Goal: Task Accomplishment & Management: Manage account settings

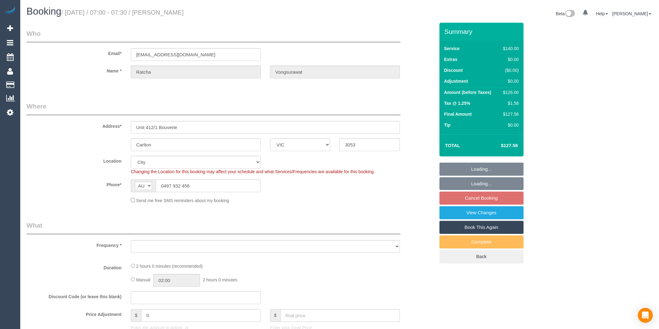
select select "VIC"
select select "object:530"
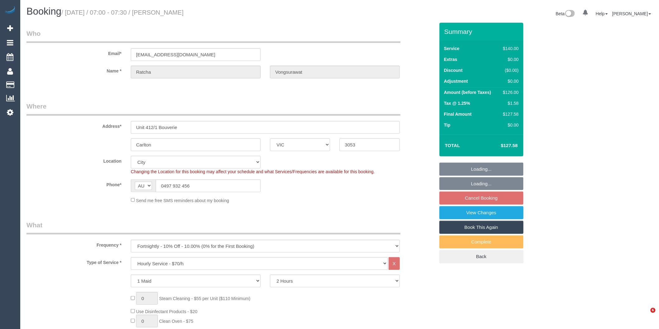
select select "string:stripe-pm_1Nwv6Q2GScqysDRVIPI7bVt2"
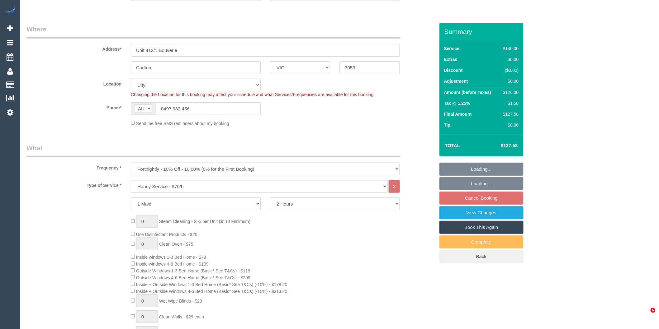
select select "object:1275"
select select "number:28"
select select "number:14"
select select "number:18"
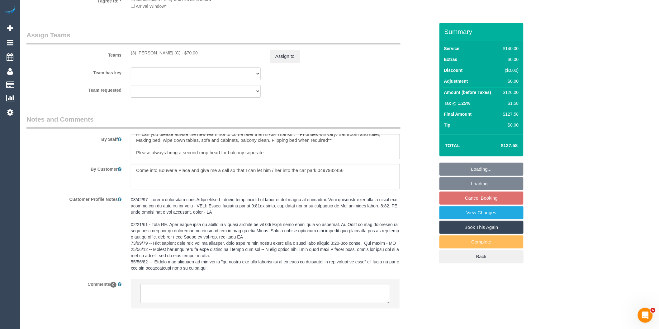
scroll to position [1005, 0]
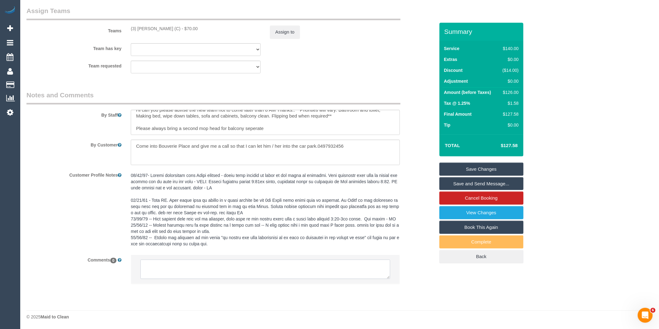
click at [209, 266] on textarea at bounding box center [265, 269] width 250 height 19
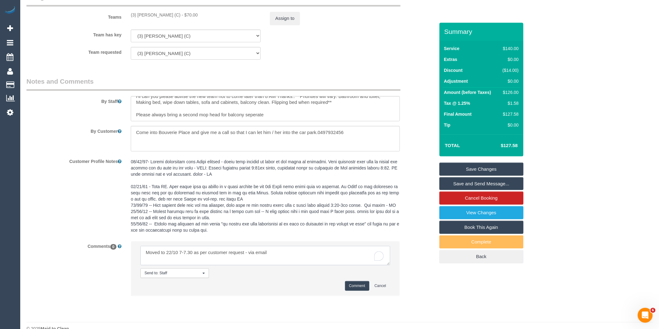
type textarea "Moved to 22/10 7-7.30 as per customer request - via email"
click at [362, 291] on button "Comment" at bounding box center [357, 286] width 24 height 10
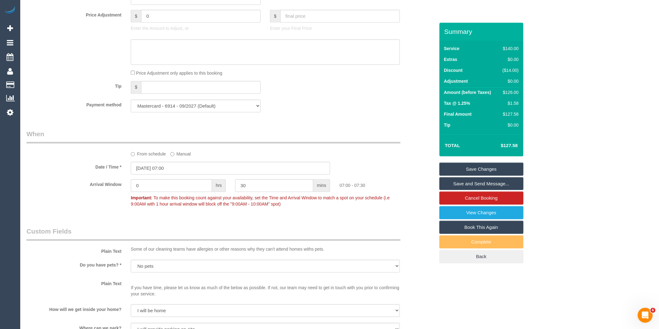
scroll to position [556, 0]
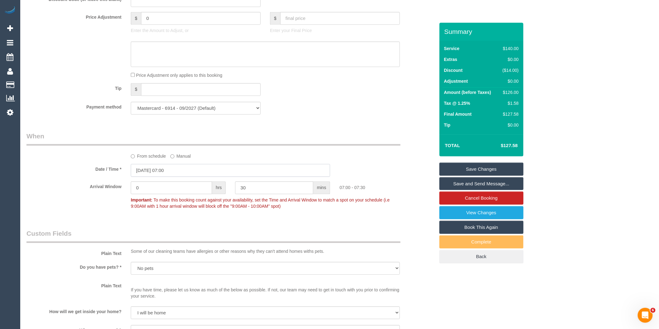
click at [185, 177] on input "29/10/2025 07:00" at bounding box center [230, 170] width 199 height 13
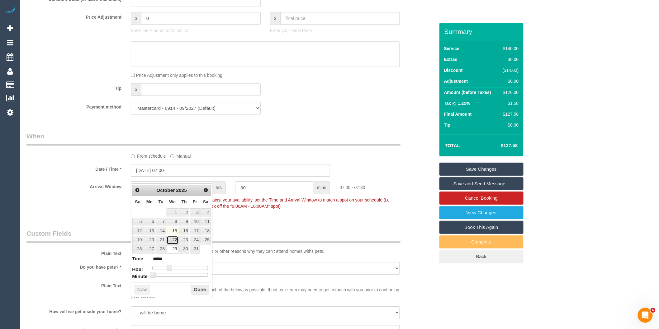
click at [174, 241] on link "22" at bounding box center [173, 240] width 12 height 8
type input "22/10/2025 07:00"
click at [197, 288] on button "Done" at bounding box center [200, 290] width 18 height 10
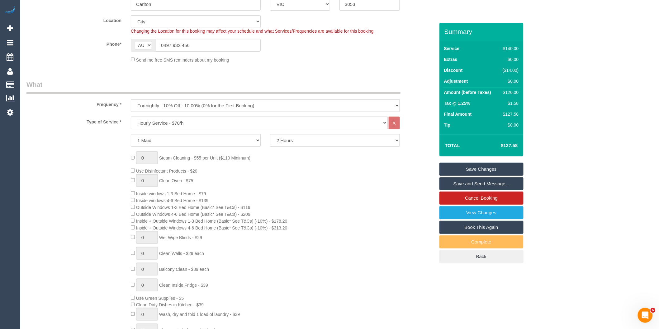
scroll to position [0, 0]
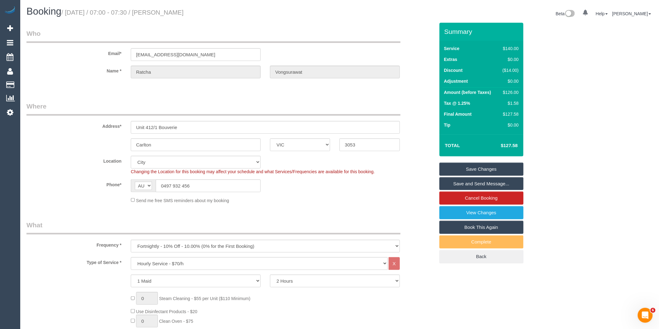
click at [481, 173] on link "Save Changes" at bounding box center [481, 169] width 84 height 13
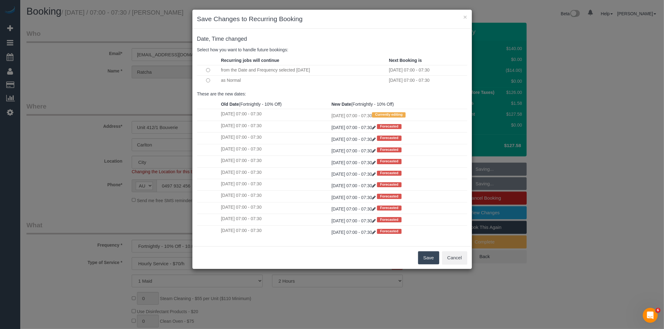
click at [427, 259] on button "Save" at bounding box center [428, 257] width 21 height 13
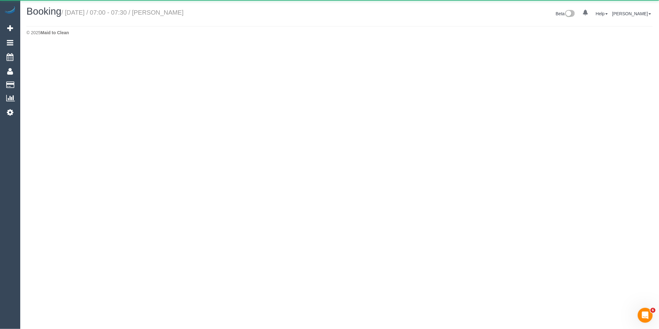
select select "VIC"
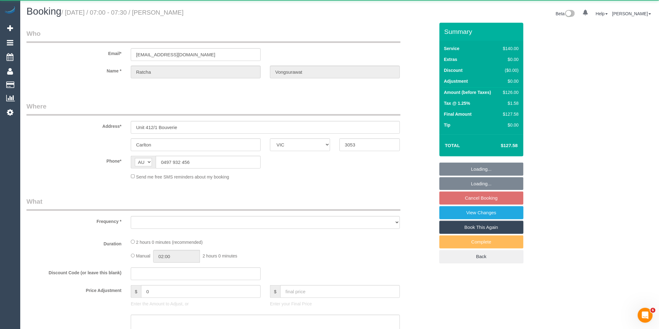
select select "object:2911"
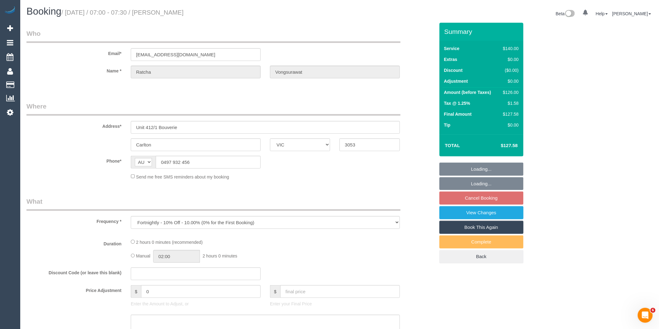
select select "string:stripe-pm_1Nwv6Q2GScqysDRVIPI7bVt2"
select select "number:28"
select select "number:14"
select select "number:18"
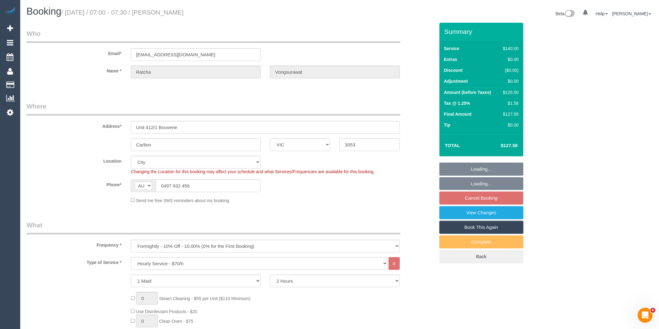
select select "object:3260"
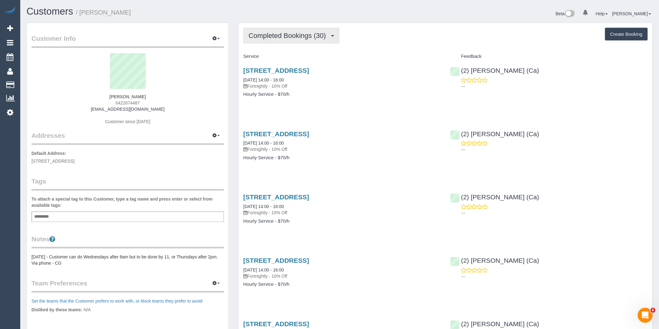
click at [326, 36] on span "Completed Bookings (30)" at bounding box center [288, 36] width 80 height 8
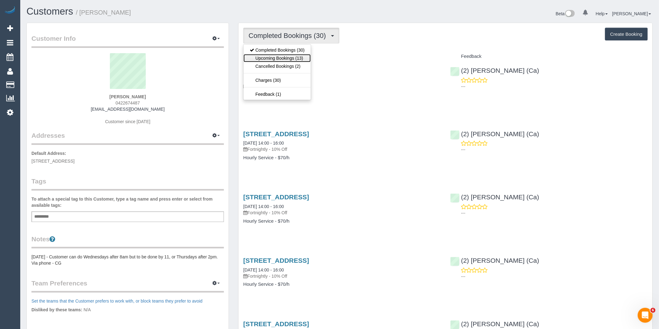
click at [307, 59] on link "Upcoming Bookings (13)" at bounding box center [276, 58] width 67 height 8
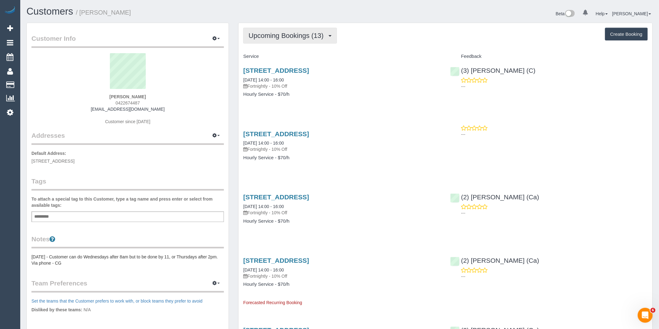
click at [273, 38] on span "Upcoming Bookings (13)" at bounding box center [287, 36] width 78 height 8
click at [315, 95] on h4 "Hourly Service - $70/h" at bounding box center [341, 94] width 197 height 5
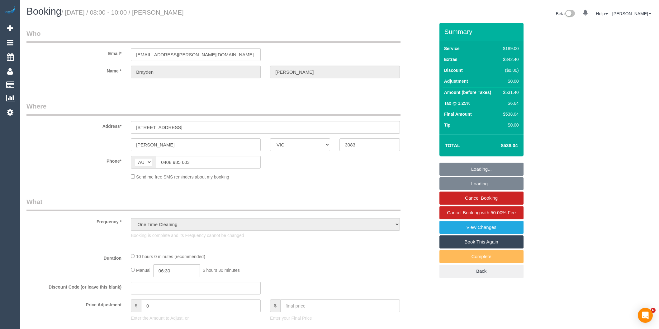
select select "VIC"
select select "string:stripe-pm_1SCHNd2GScqysDRVfbmySFOZ"
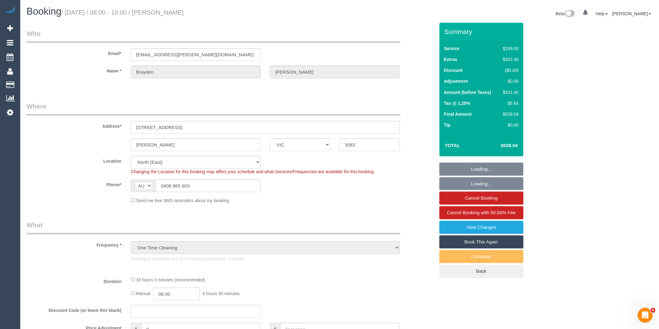
select select "number:29"
select select "number:14"
select select "number:19"
select select "number:24"
select select "number:13"
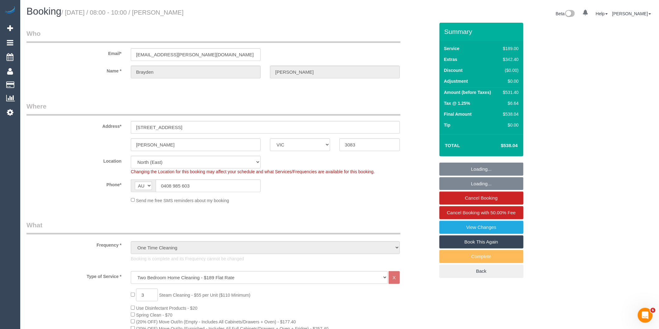
select select "object:1421"
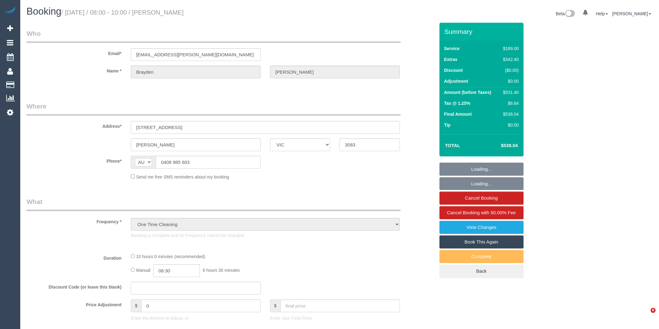
select select "VIC"
select select "string:stripe-pm_1SCHNd2GScqysDRVfbmySFOZ"
select select "number:29"
select select "number:14"
select select "number:19"
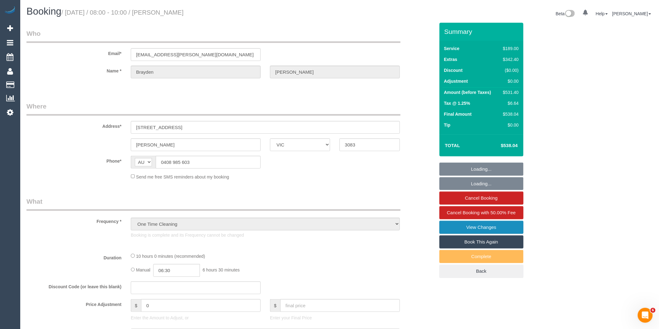
select select "number:24"
select select "number:13"
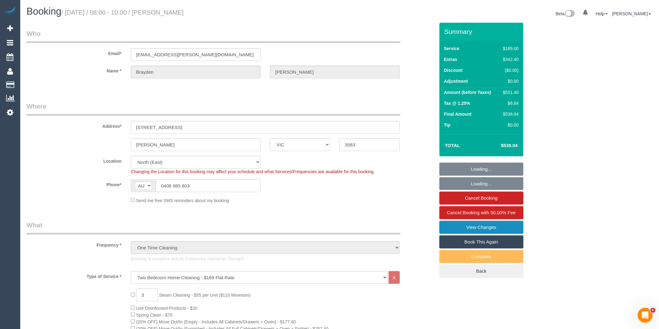
select select "object:1421"
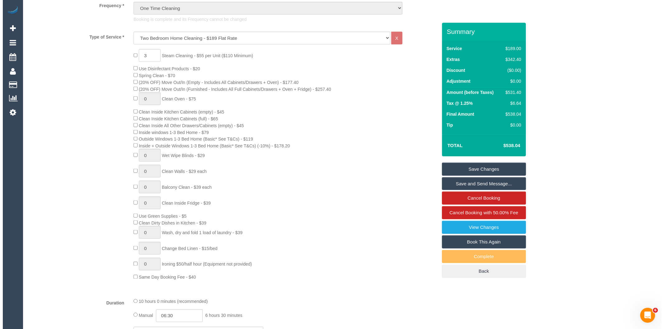
scroll to position [145, 0]
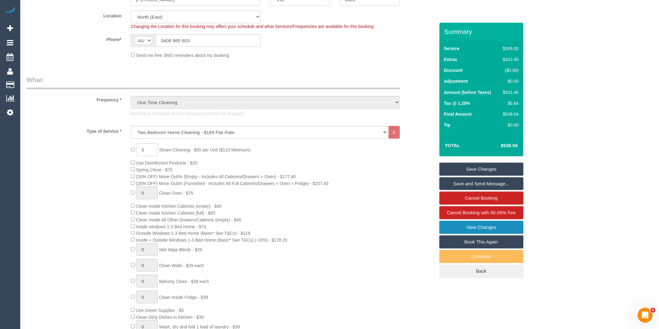
click at [462, 228] on link "View Changes" at bounding box center [481, 227] width 84 height 13
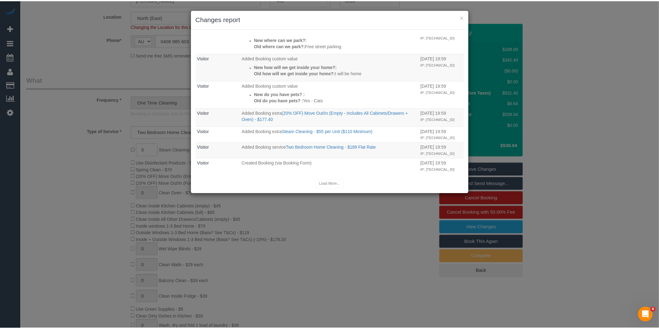
scroll to position [639, 0]
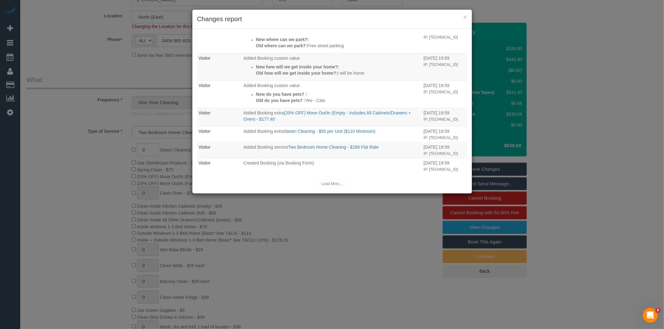
click at [312, 223] on div "× Changes report Who What When Odelle Marie The Invoice charged email was sent …" at bounding box center [332, 164] width 664 height 329
click at [324, 214] on div "× Changes report Who What When Odelle Marie The Invoice charged email was sent …" at bounding box center [332, 164] width 664 height 329
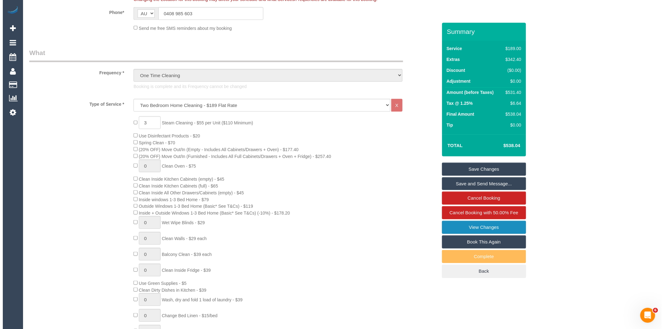
scroll to position [173, 0]
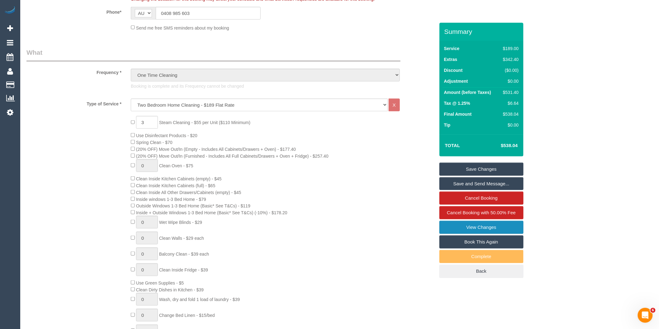
click at [470, 225] on link "View Changes" at bounding box center [481, 227] width 84 height 13
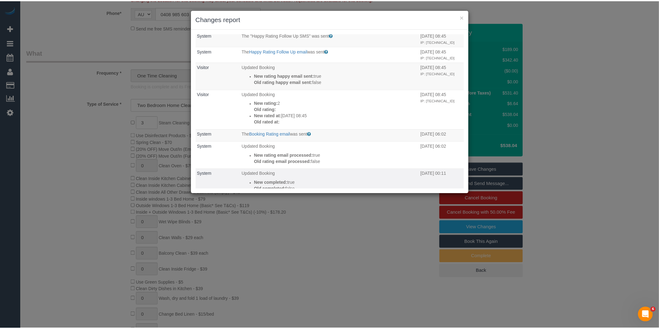
scroll to position [0, 0]
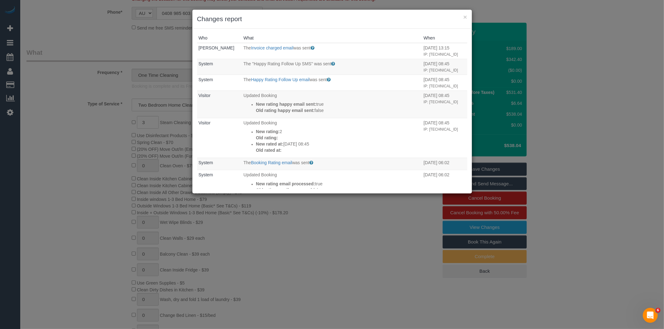
click at [318, 212] on div "× Changes report Who What When Odelle Marie The Invoice charged email was sent …" at bounding box center [332, 164] width 664 height 329
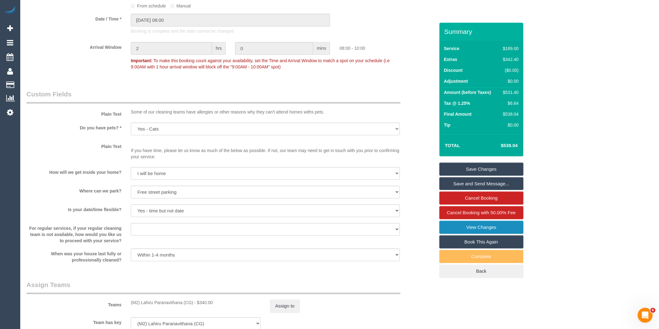
scroll to position [864, 0]
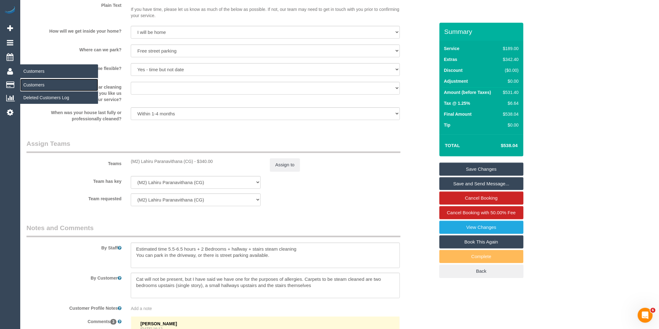
click at [37, 87] on link "Customers" at bounding box center [59, 85] width 78 height 12
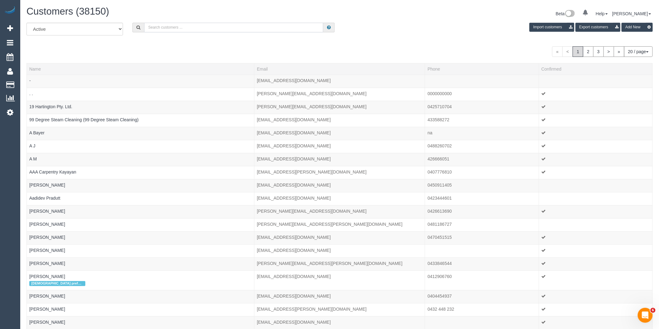
click at [193, 32] on input "text" at bounding box center [233, 28] width 179 height 10
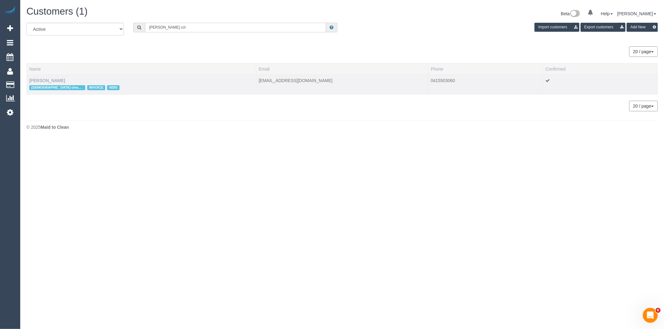
type input "Finn co\"
click at [42, 80] on link "Finn Coldicutt" at bounding box center [47, 80] width 36 height 5
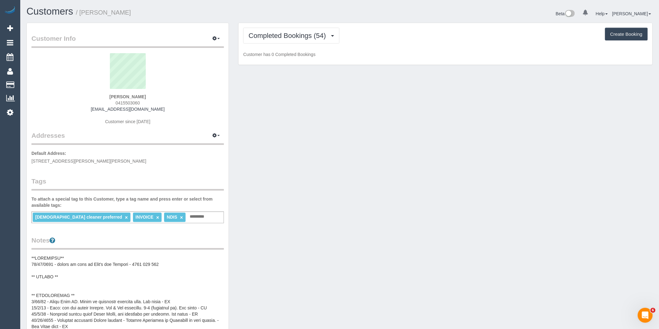
click at [298, 47] on div "Completed Bookings (54) Completed Bookings (54) Upcoming Bookings (11) Cancelle…" at bounding box center [445, 44] width 414 height 42
click at [310, 34] on span "Completed Bookings (54)" at bounding box center [288, 36] width 80 height 8
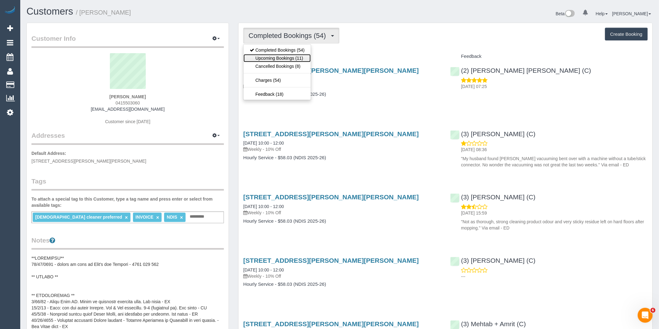
click at [301, 59] on link "Upcoming Bookings (11)" at bounding box center [276, 58] width 67 height 8
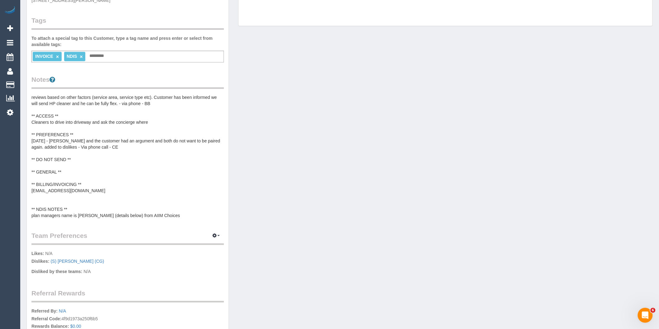
scroll to position [207, 0]
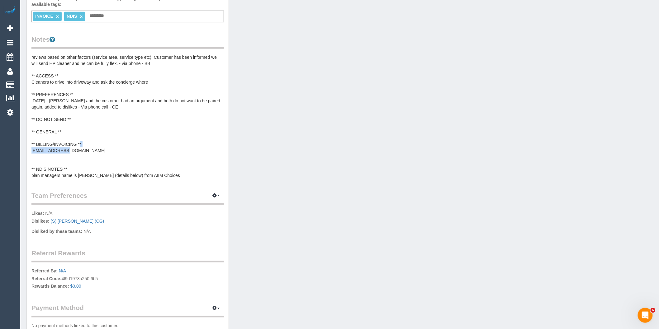
drag, startPoint x: 72, startPoint y: 150, endPoint x: 30, endPoint y: 150, distance: 41.7
click at [30, 150] on div "Customer Info Edit Contact Info Send Message Email Preferences Special Sales Ta…" at bounding box center [128, 81] width 202 height 531
drag, startPoint x: 34, startPoint y: 149, endPoint x: 94, endPoint y: 142, distance: 60.1
click at [94, 142] on pre "***IMPORTANT*** [DATE] - Customer has been informed that we can not take reques…" at bounding box center [127, 116] width 192 height 124
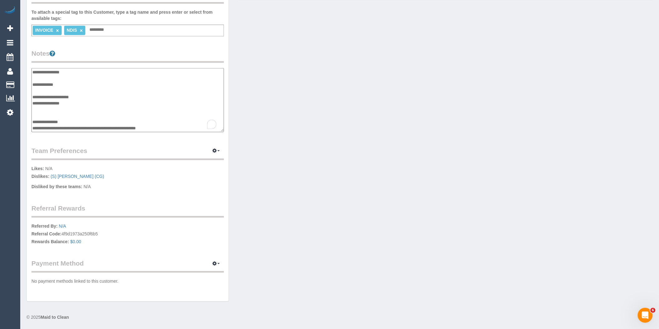
scroll to position [75, 0]
click at [90, 136] on div "Customer Info Edit Contact Info Send Message Email Preferences Special Sales Ta…" at bounding box center [128, 66] width 202 height 472
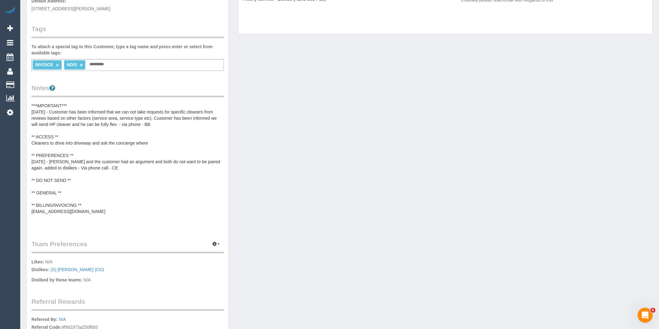
scroll to position [12, 0]
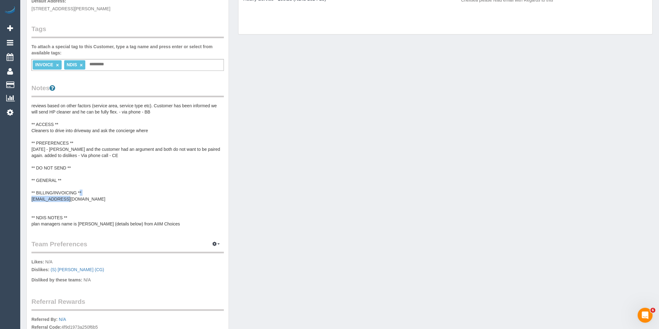
drag, startPoint x: 73, startPoint y: 199, endPoint x: 29, endPoint y: 197, distance: 43.9
click at [29, 197] on div "Customer Info Edit Contact Info Send Message Email Preferences Special Sales Ta…" at bounding box center [128, 129] width 202 height 531
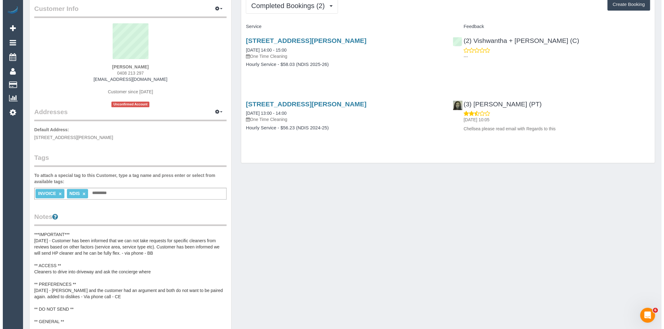
scroll to position [0, 0]
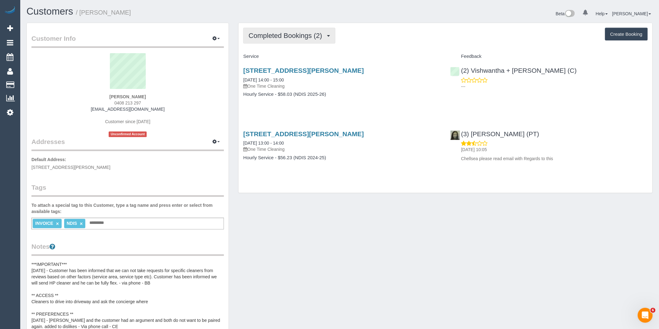
click at [299, 40] on button "Completed Bookings (2)" at bounding box center [289, 36] width 92 height 16
click at [306, 56] on link "Upcoming Bookings (2)" at bounding box center [275, 58] width 65 height 8
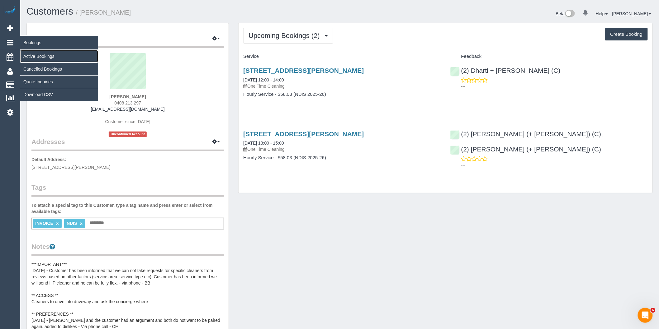
click at [31, 52] on link "Active Bookings" at bounding box center [59, 56] width 78 height 12
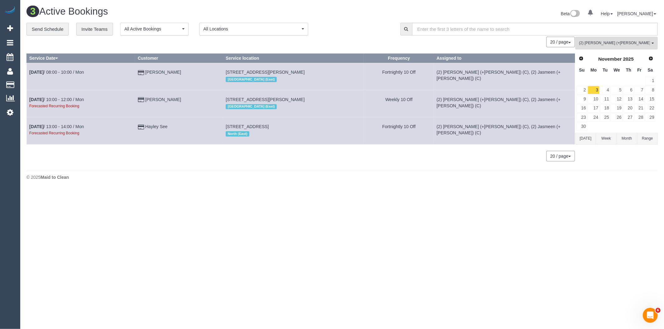
click at [607, 40] on button "(2) [PERSON_NAME] (+[PERSON_NAME]) (C) All Teams" at bounding box center [616, 43] width 82 height 13
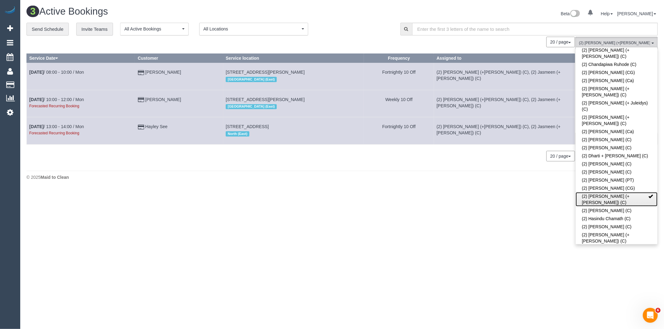
click at [608, 192] on link "(2) [PERSON_NAME] (+[PERSON_NAME]) (C)" at bounding box center [616, 199] width 82 height 14
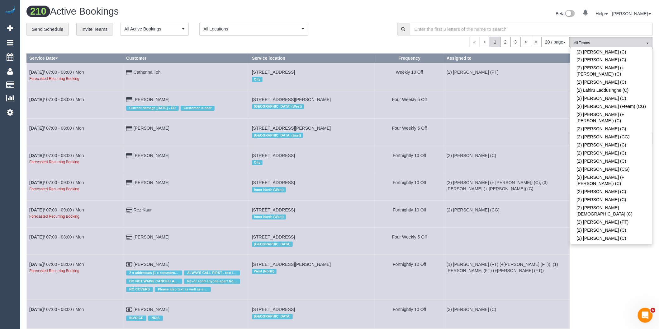
scroll to position [452, 0]
click at [608, 316] on link "(2) [PERSON_NAME] (C)" at bounding box center [611, 320] width 82 height 8
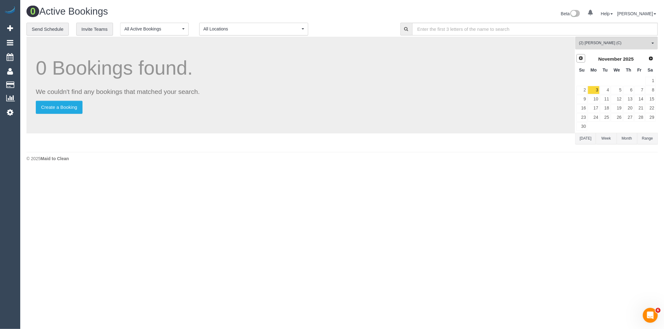
click at [581, 58] on span "Prev" at bounding box center [580, 58] width 5 height 5
click at [625, 99] on link "16" at bounding box center [628, 99] width 10 height 8
click at [634, 100] on td "17" at bounding box center [639, 99] width 11 height 9
click at [651, 99] on link "18" at bounding box center [650, 99] width 10 height 8
click at [597, 108] on link "20" at bounding box center [594, 108] width 12 height 8
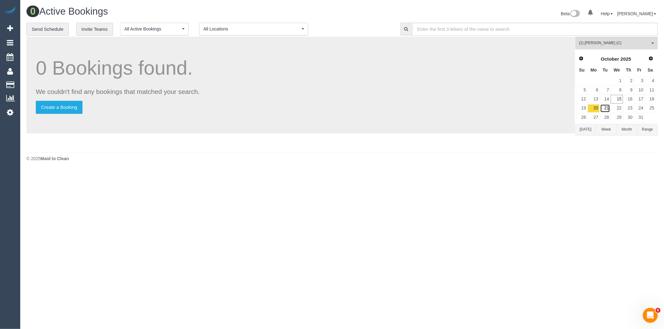
click at [605, 109] on link "21" at bounding box center [605, 108] width 10 height 8
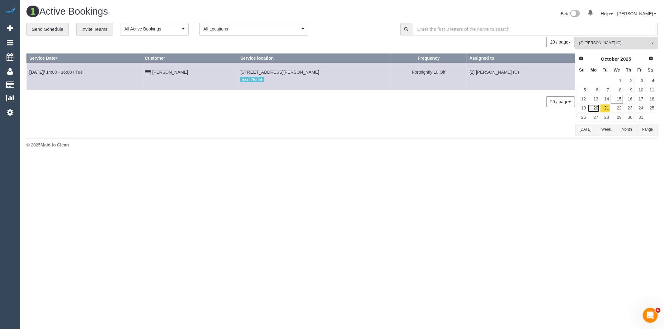
click at [598, 106] on link "20" at bounding box center [594, 108] width 12 height 8
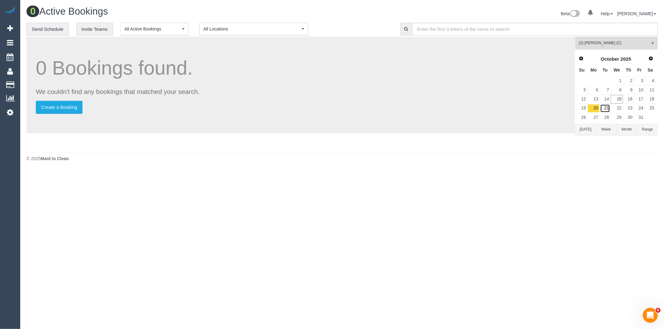
click at [605, 109] on link "21" at bounding box center [605, 108] width 10 height 8
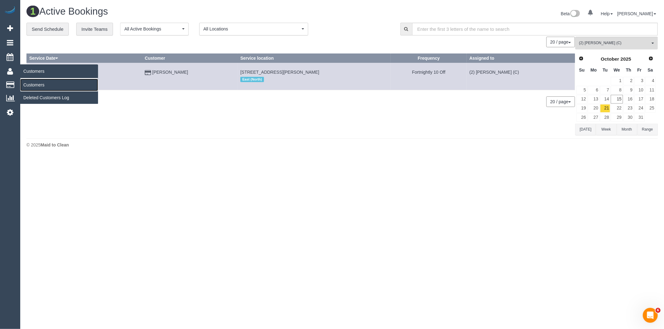
drag, startPoint x: 33, startPoint y: 84, endPoint x: 37, endPoint y: 85, distance: 3.4
click at [33, 84] on link "Customers" at bounding box center [59, 85] width 78 height 12
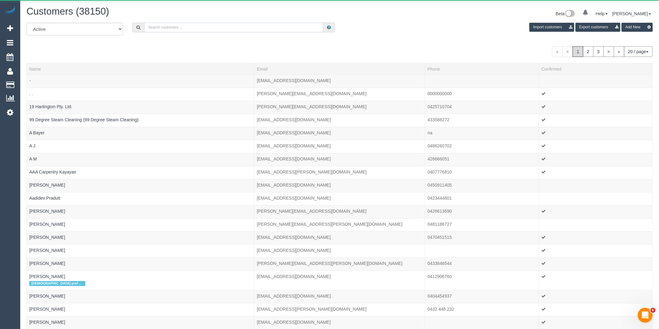
click at [190, 29] on input "text" at bounding box center [233, 28] width 179 height 10
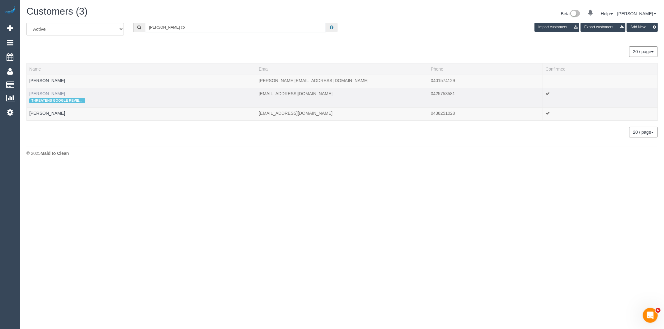
type input "[PERSON_NAME] co"
click at [55, 92] on link "[PERSON_NAME]" at bounding box center [47, 93] width 36 height 5
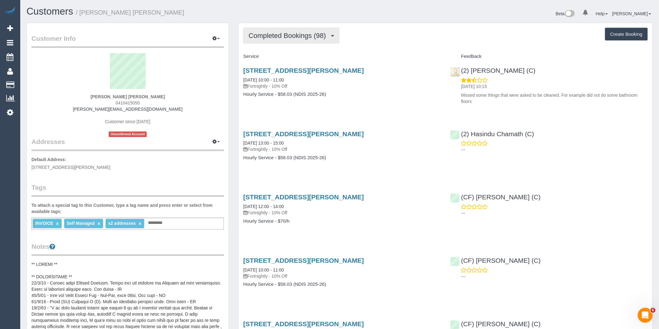
click at [288, 34] on span "Completed Bookings (98)" at bounding box center [288, 36] width 80 height 8
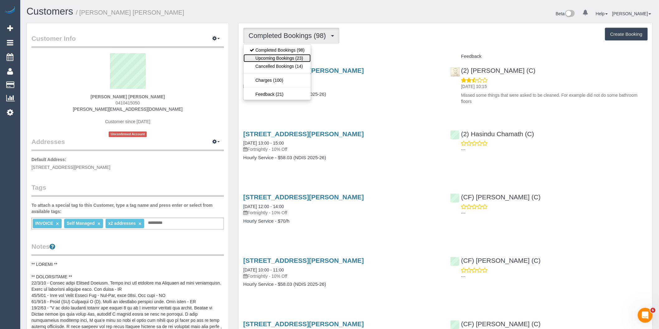
click at [281, 59] on link "Upcoming Bookings (23)" at bounding box center [276, 58] width 67 height 8
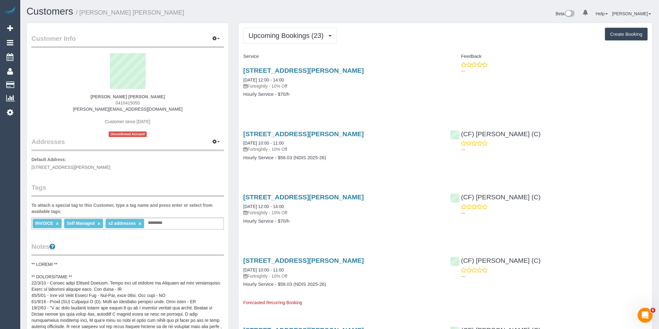
drag, startPoint x: 147, startPoint y: 102, endPoint x: 119, endPoint y: 102, distance: 28.6
click at [119, 102] on div "Deborah Jan Harrison 0410415050 dorrah@bigpond.com Customer since 2023 Unconfir…" at bounding box center [127, 95] width 192 height 84
copy span "410415050"
